Goal: Information Seeking & Learning: Compare options

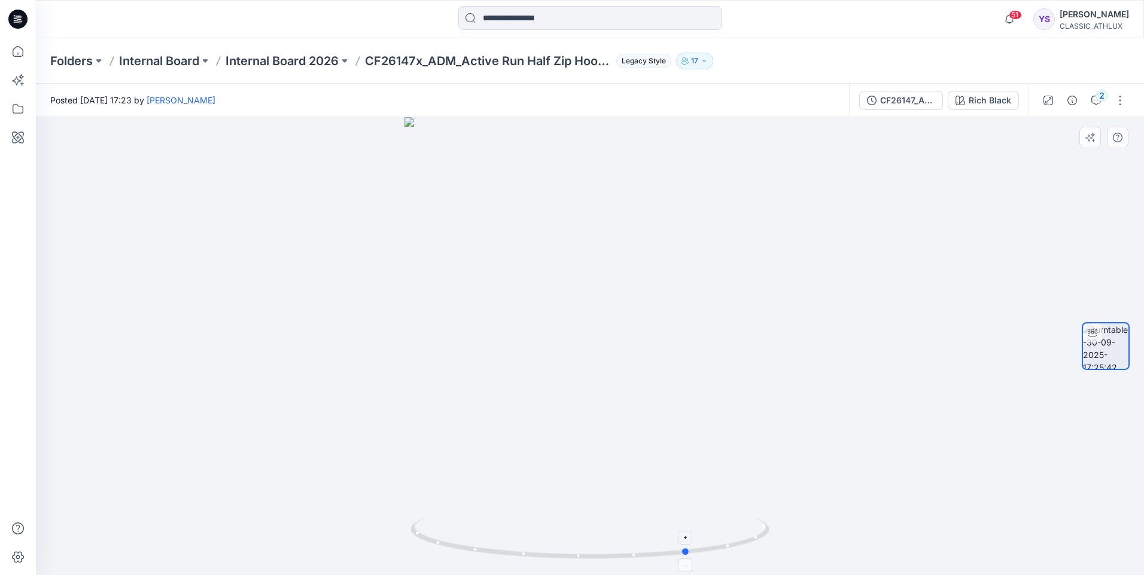
drag, startPoint x: 651, startPoint y: 558, endPoint x: 741, endPoint y: 552, distance: 89.3
click at [741, 552] on icon at bounding box center [591, 539] width 362 height 45
drag, startPoint x: 611, startPoint y: 558, endPoint x: 286, endPoint y: 528, distance: 326.1
click at [286, 529] on div at bounding box center [590, 346] width 1108 height 458
drag, startPoint x: 696, startPoint y: 555, endPoint x: 354, endPoint y: 532, distance: 343.5
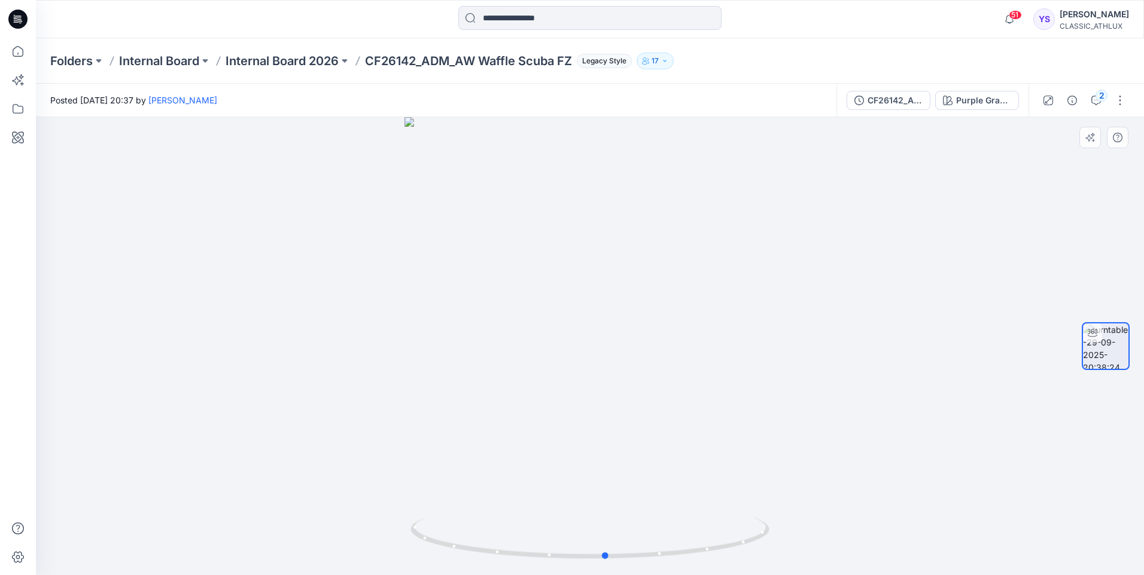
click at [354, 532] on div at bounding box center [590, 346] width 1108 height 458
